Goal: Task Accomplishment & Management: Manage account settings

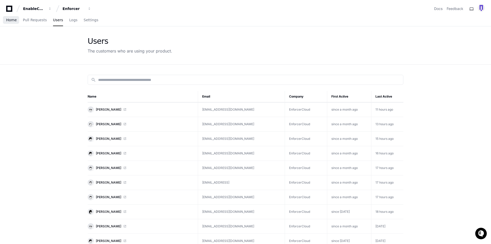
click at [13, 20] on span "Home" at bounding box center [11, 19] width 11 height 3
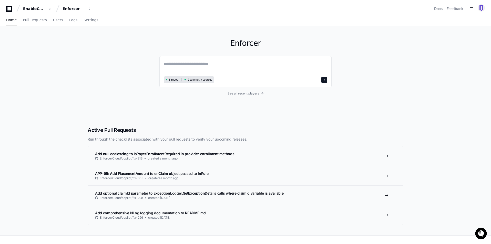
click at [65, 64] on div "Enforcer 3 repos 2 telemetry sources See all recent players" at bounding box center [245, 71] width 491 height 90
click at [84, 22] on span "Settings" at bounding box center [91, 19] width 15 height 3
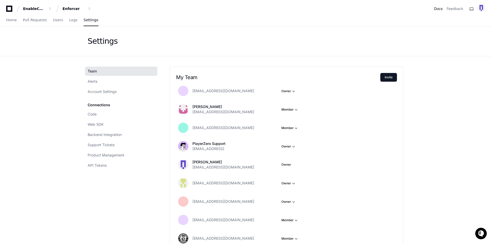
click at [440, 9] on link "Docs" at bounding box center [438, 8] width 8 height 5
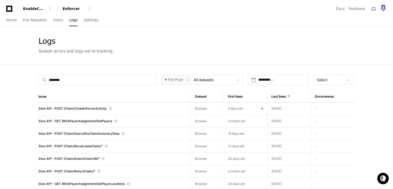
click at [136, 16] on div "Home Pull Requests Users Logs Settings" at bounding box center [196, 20] width 381 height 12
click at [15, 55] on div "Logs System errors and logs we're tracking." at bounding box center [196, 45] width 393 height 38
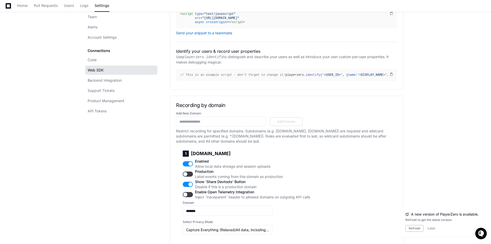
scroll to position [128, 0]
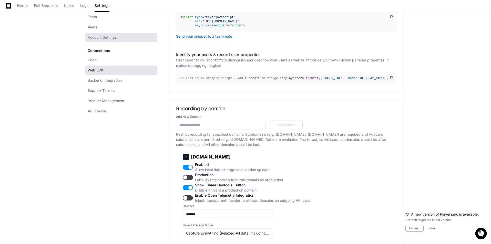
click at [118, 39] on link "Account Settings" at bounding box center [121, 37] width 72 height 9
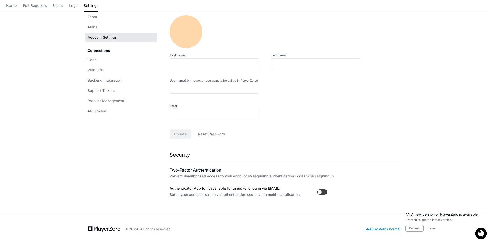
type input "***"
type input "*"
type input "*********"
type input "**********"
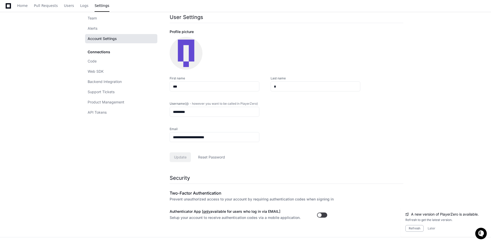
scroll to position [75, 0]
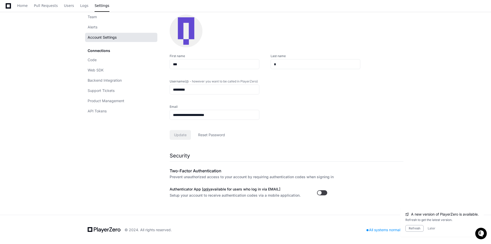
click at [104, 50] on div "Connections Code Web SDK Backend Integration Support Tickets Product Management…" at bounding box center [121, 81] width 72 height 70
click at [93, 58] on span "Code" at bounding box center [92, 59] width 9 height 5
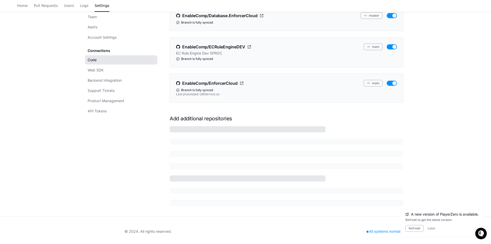
scroll to position [74, 0]
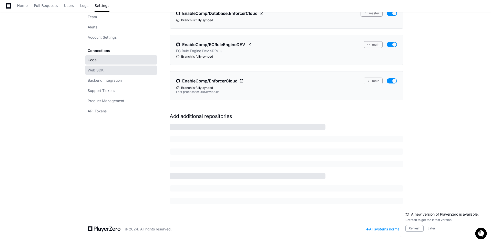
click at [96, 72] on span "Web SDK" at bounding box center [96, 70] width 16 height 5
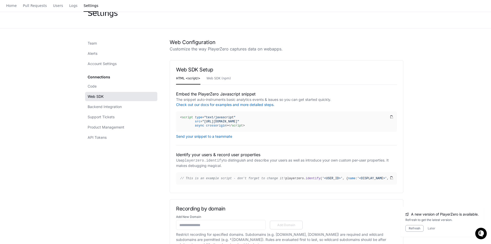
scroll to position [77, 0]
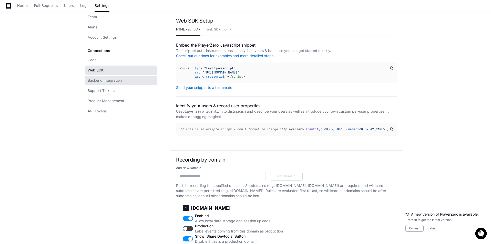
click at [116, 81] on span "Backend Integration" at bounding box center [105, 80] width 34 height 5
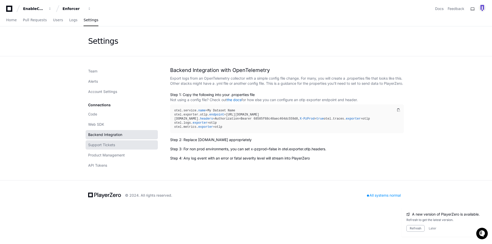
click at [120, 146] on link "Support Tickets" at bounding box center [122, 145] width 72 height 9
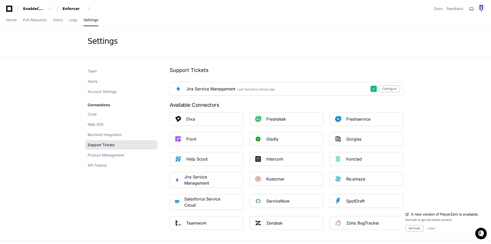
click at [52, 135] on app-setting "Settings Team Alerts Account Settings Connections Code Web SDK Backend Integrat…" at bounding box center [245, 133] width 491 height 214
click at [111, 154] on span "Product Management" at bounding box center [106, 155] width 37 height 5
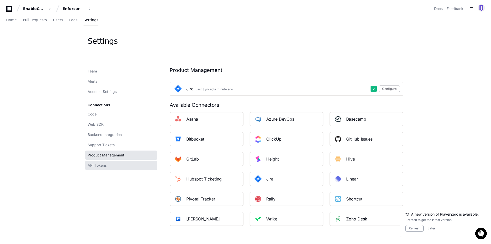
click at [94, 164] on span "API Tokens" at bounding box center [97, 165] width 19 height 5
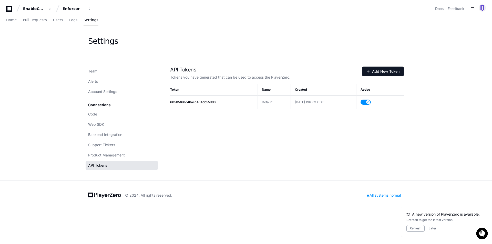
click at [52, 83] on app-setting "Settings Team Alerts Account Settings Connections Code Web SDK Backend Integrat…" at bounding box center [246, 103] width 492 height 154
click at [53, 70] on app-setting "Settings Team Alerts Account Settings Connections Code Web SDK Backend Integrat…" at bounding box center [246, 103] width 492 height 154
click at [417, 230] on button "Refresh" at bounding box center [416, 228] width 18 height 7
drag, startPoint x: 51, startPoint y: 85, endPoint x: 47, endPoint y: 83, distance: 4.2
click at [52, 85] on app-setting "Settings Team Alerts Account Settings Connections Code Web SDK Backend Integrat…" at bounding box center [246, 103] width 492 height 154
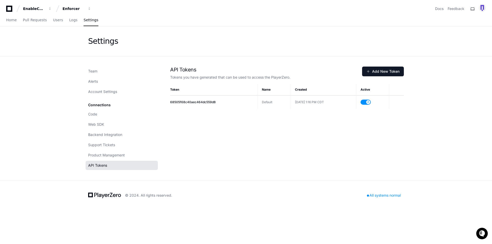
click at [48, 105] on app-setting "Settings Team Alerts Account Settings Connections Code Web SDK Backend Integrat…" at bounding box center [246, 103] width 492 height 154
click at [52, 81] on app-setting "Settings Team Alerts Account Settings Connections Code Web SDK Backend Integrat…" at bounding box center [246, 103] width 492 height 154
click at [203, 16] on div "Home Pull Requests Users Logs Settings" at bounding box center [246, 20] width 480 height 12
click at [397, 11] on div "EnableComp Enforcer Docs Feedback" at bounding box center [246, 8] width 480 height 9
click at [36, 41] on div "Settings" at bounding box center [246, 41] width 492 height 30
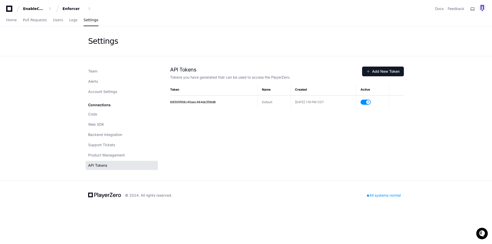
click at [37, 89] on app-setting "Settings Team Alerts Account Settings Connections Code Web SDK Backend Integrat…" at bounding box center [246, 103] width 492 height 154
click at [62, 45] on div "Settings" at bounding box center [246, 41] width 492 height 30
click at [140, 6] on div "EnableComp Enforcer Docs Feedback" at bounding box center [246, 8] width 480 height 9
